Goal: Navigation & Orientation: Find specific page/section

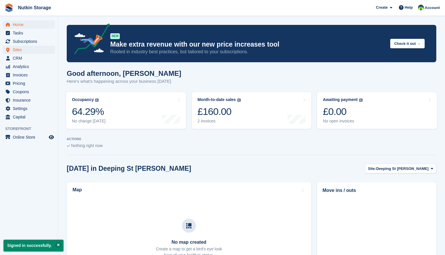
click at [18, 50] on span "Sites" at bounding box center [30, 50] width 35 height 8
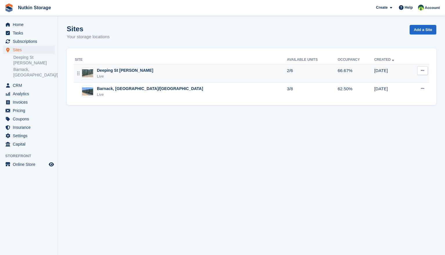
click at [125, 72] on div "Deeping St [PERSON_NAME]" at bounding box center [125, 71] width 56 height 6
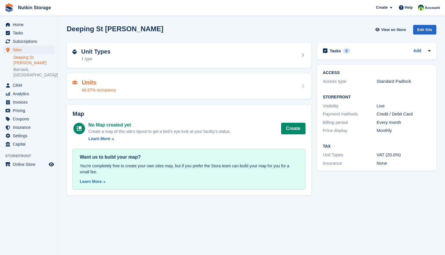
click at [203, 85] on div "Units 66.67% occupancy" at bounding box center [188, 86] width 233 height 14
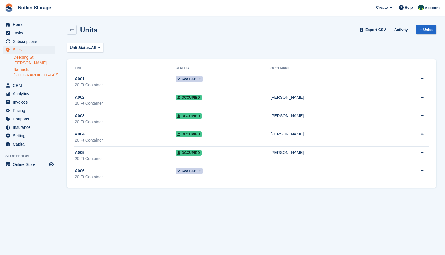
click at [24, 67] on link "Barnack, [GEOGRAPHIC_DATA]/[GEOGRAPHIC_DATA]" at bounding box center [33, 72] width 41 height 11
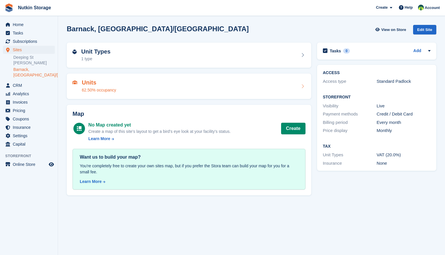
click at [108, 85] on h2 "Units" at bounding box center [99, 82] width 34 height 7
